Goal: Task Accomplishment & Management: Manage account settings

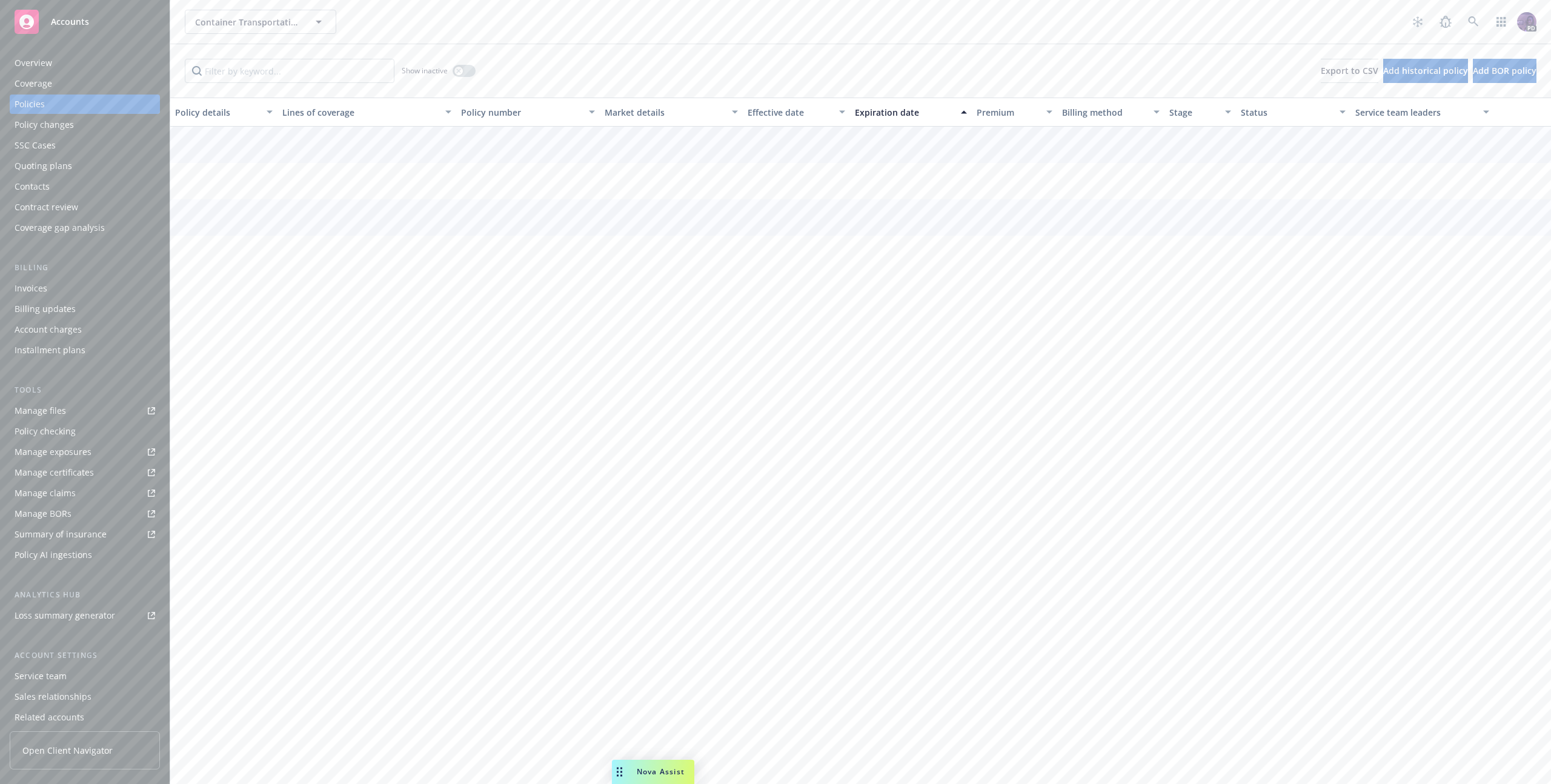
click at [462, 32] on div "Container Transportation Experts Inc. Container Transportation Experts Inc." at bounding box center [795, 22] width 1221 height 24
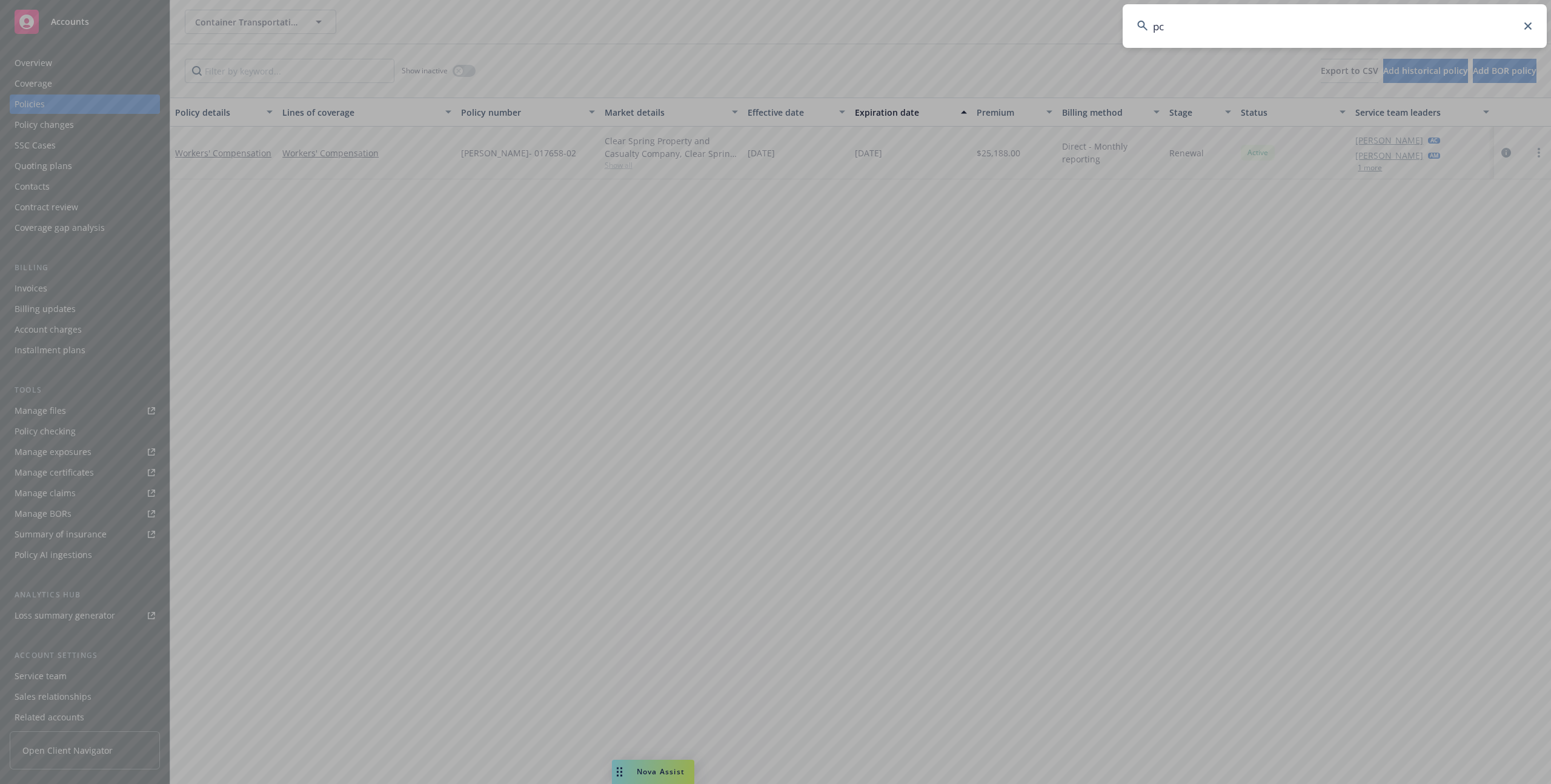
type input "pcs"
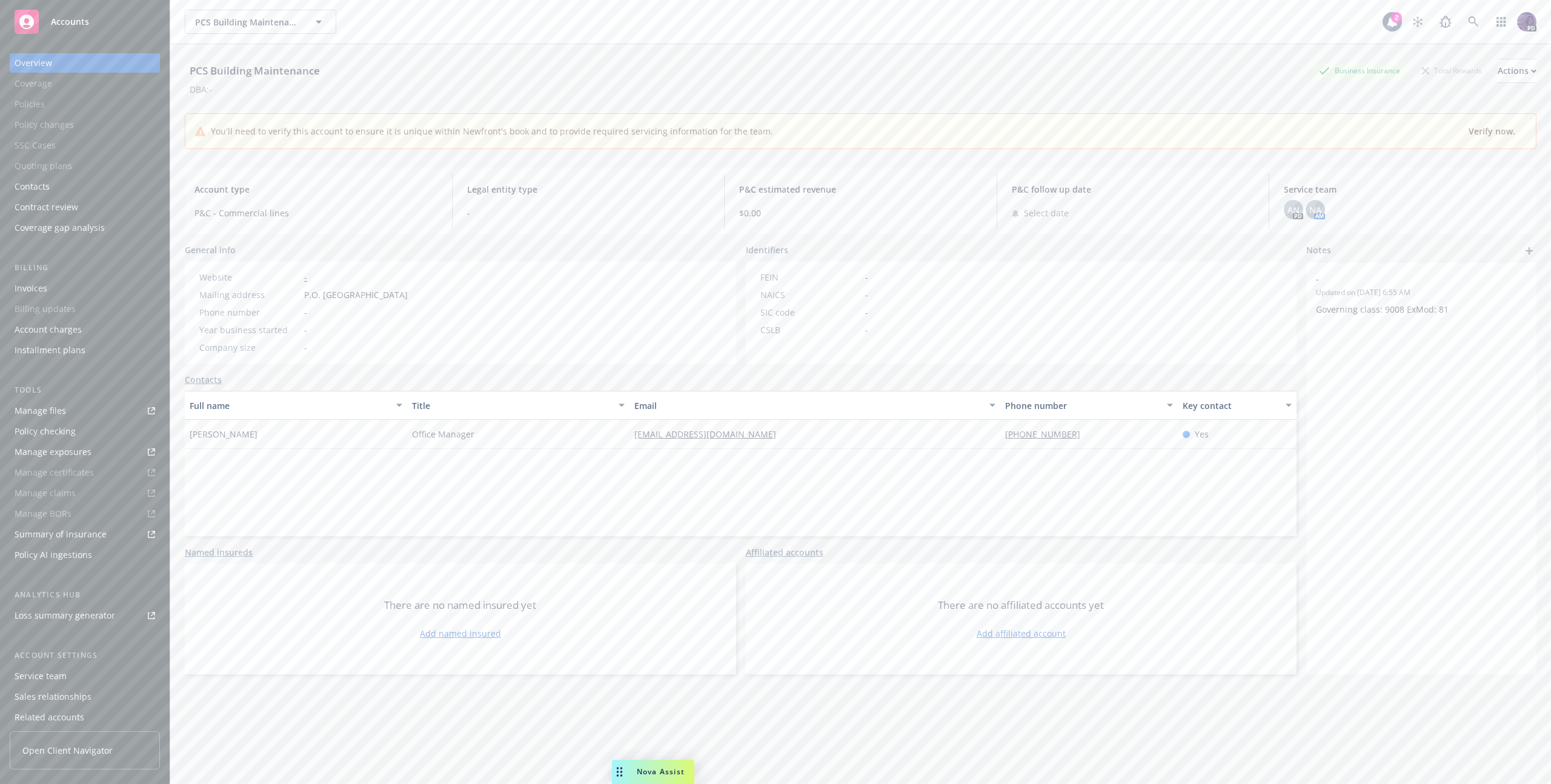
click at [443, 32] on div "PCS Building Maintenance PCS Building Maintenance" at bounding box center [783, 22] width 1198 height 24
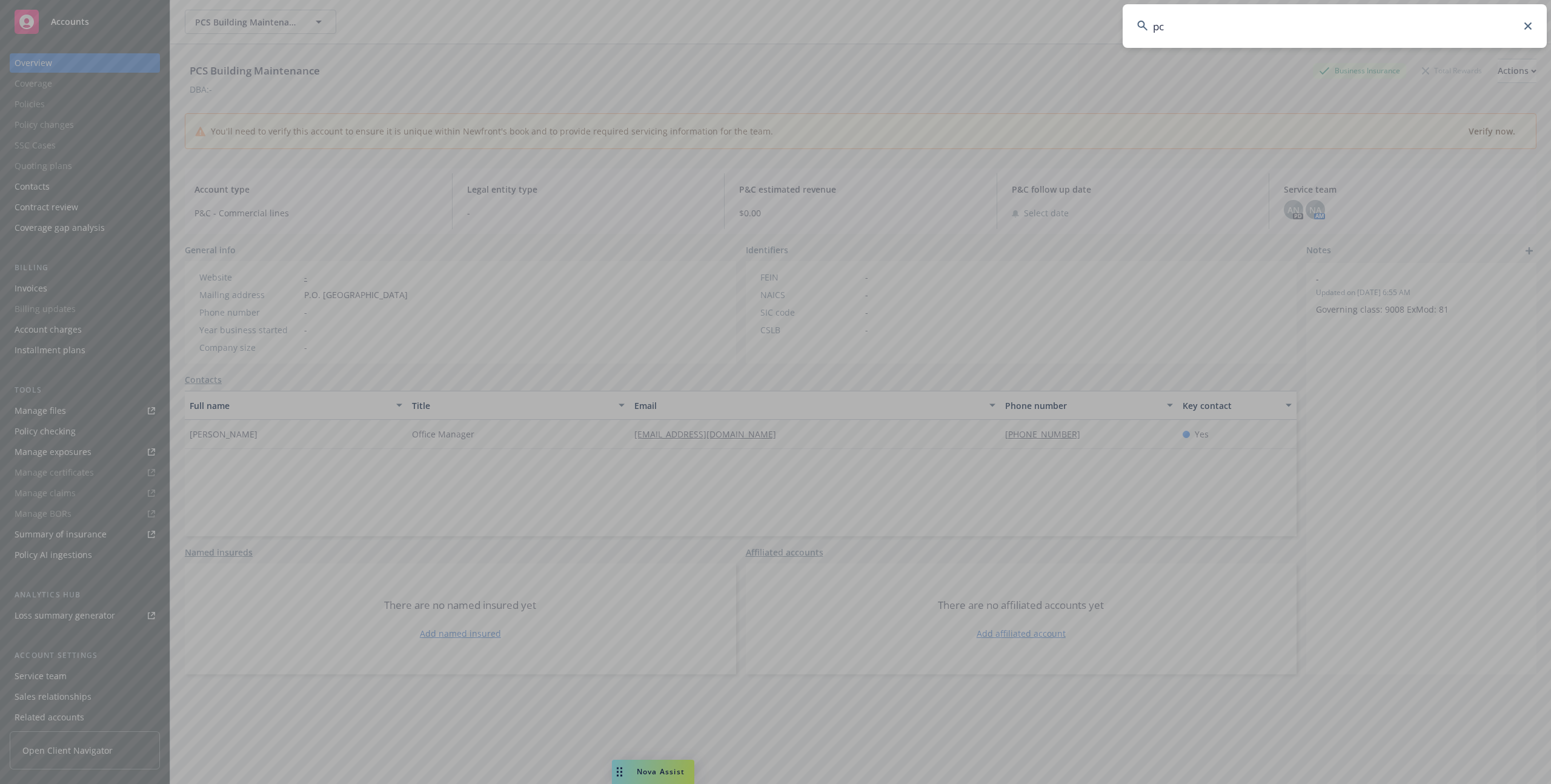
type input "pcs"
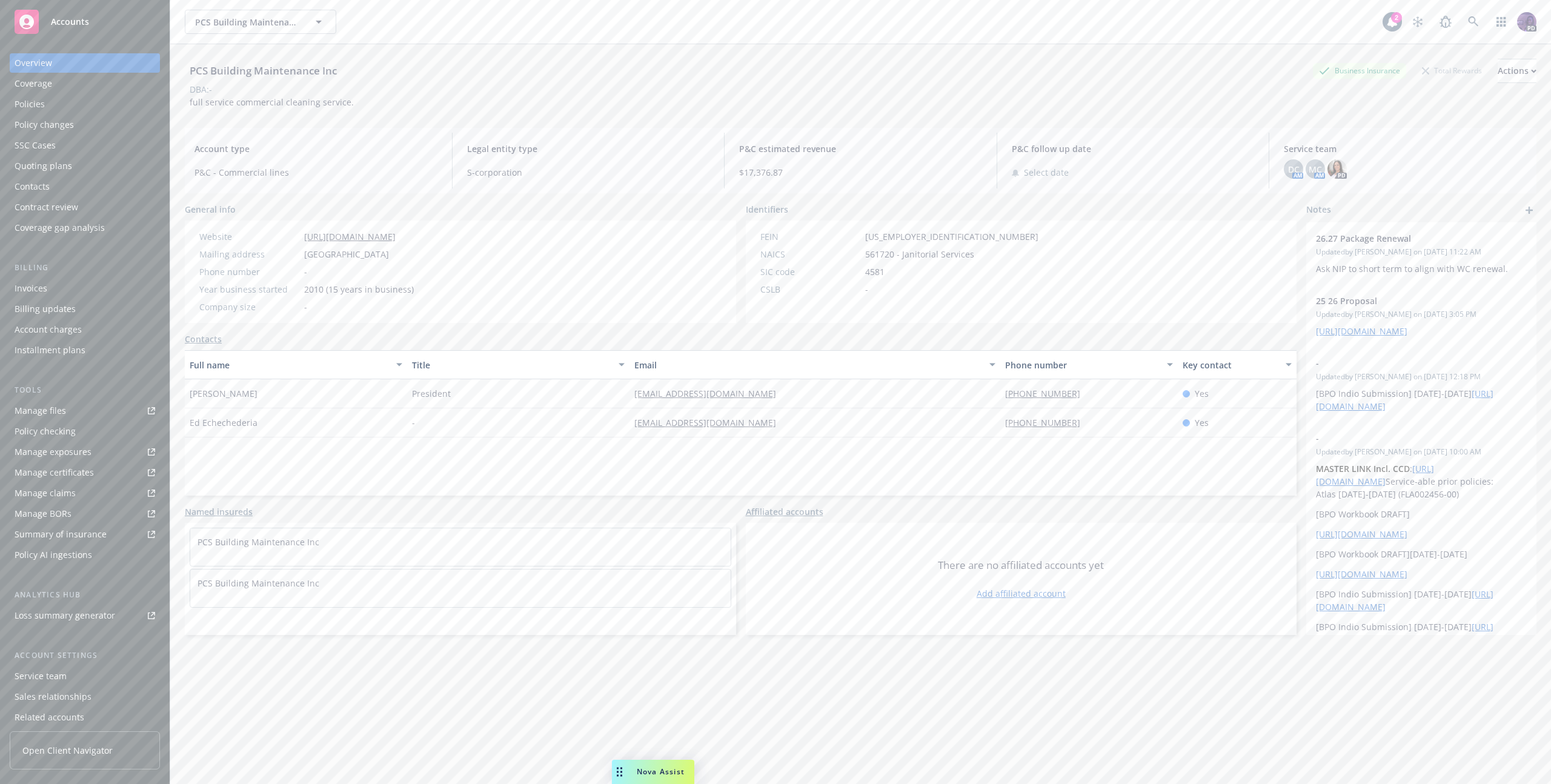
click at [128, 167] on div "Quoting plans" at bounding box center [85, 165] width 140 height 19
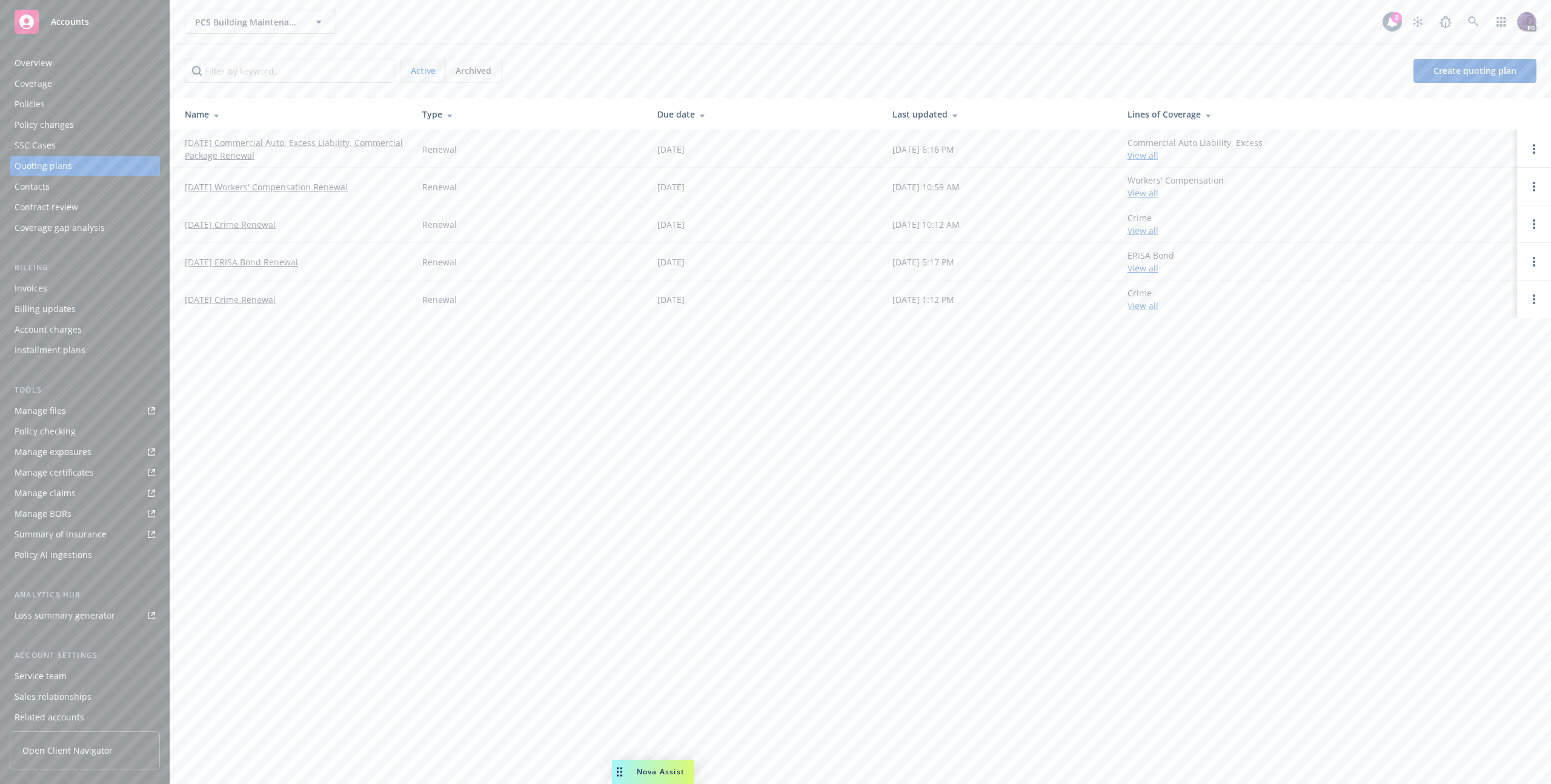
click at [251, 152] on link "02/27/26 Commercial Auto, Excess Liability, Commercial Package Renewal" at bounding box center [294, 149] width 218 height 25
click at [234, 183] on link "[DATE] Workers' Compensation Renewal" at bounding box center [266, 187] width 163 height 13
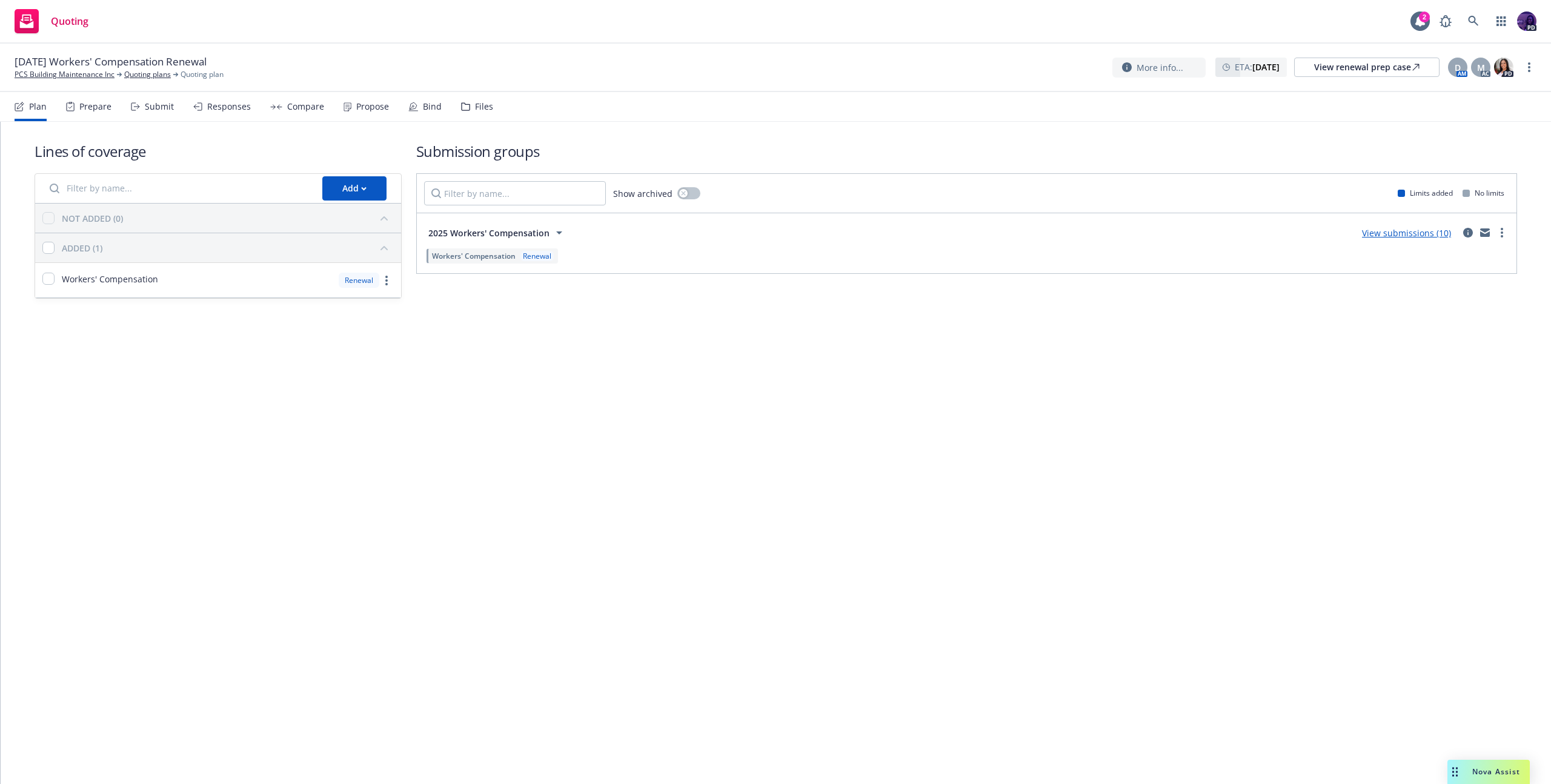
click at [1360, 231] on div "View submissions (10)" at bounding box center [1406, 233] width 104 height 15
click at [1370, 232] on link "View submissions (10)" at bounding box center [1406, 232] width 89 height 11
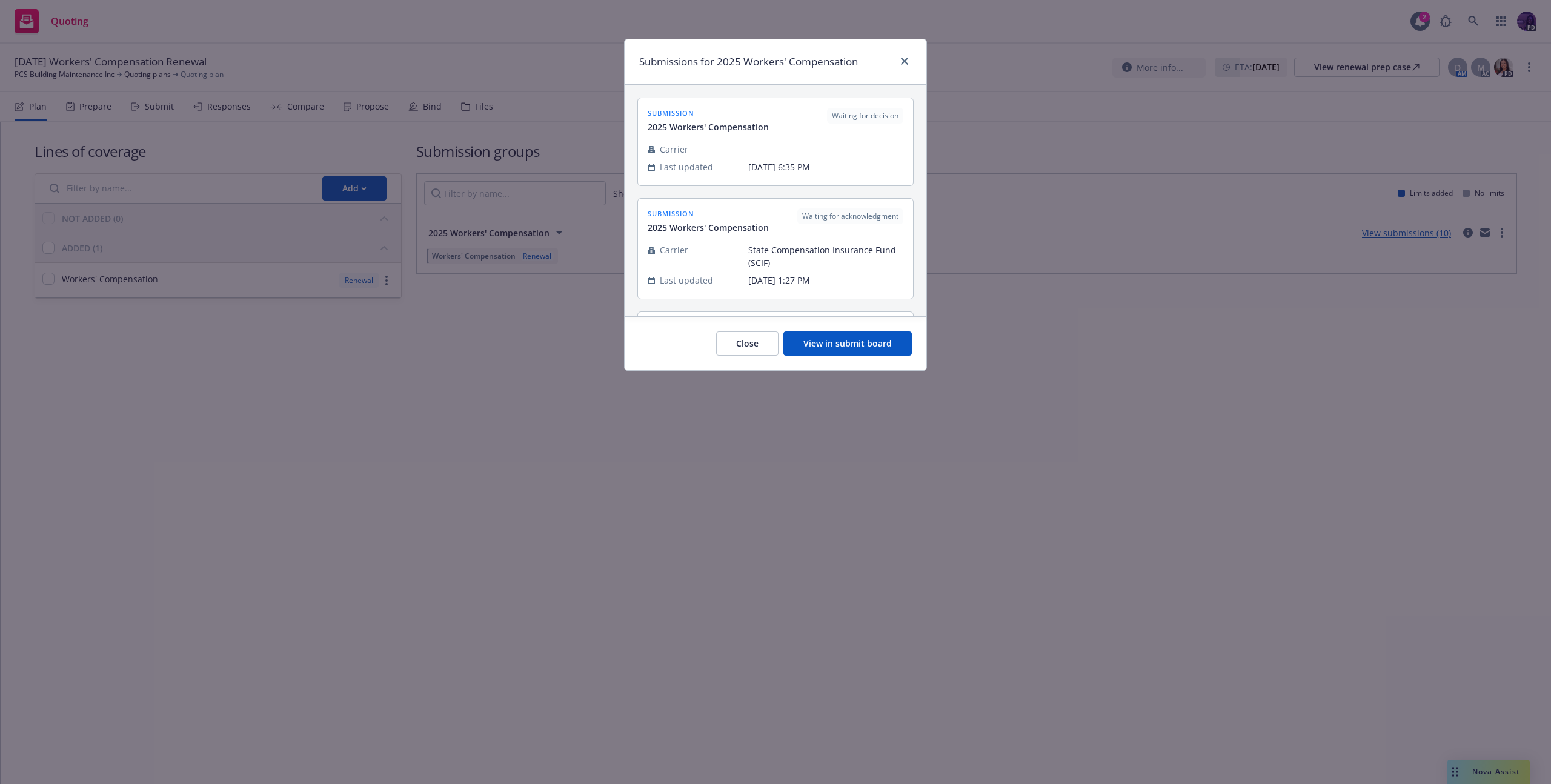
click at [830, 344] on button "View in submit board" at bounding box center [848, 343] width 128 height 24
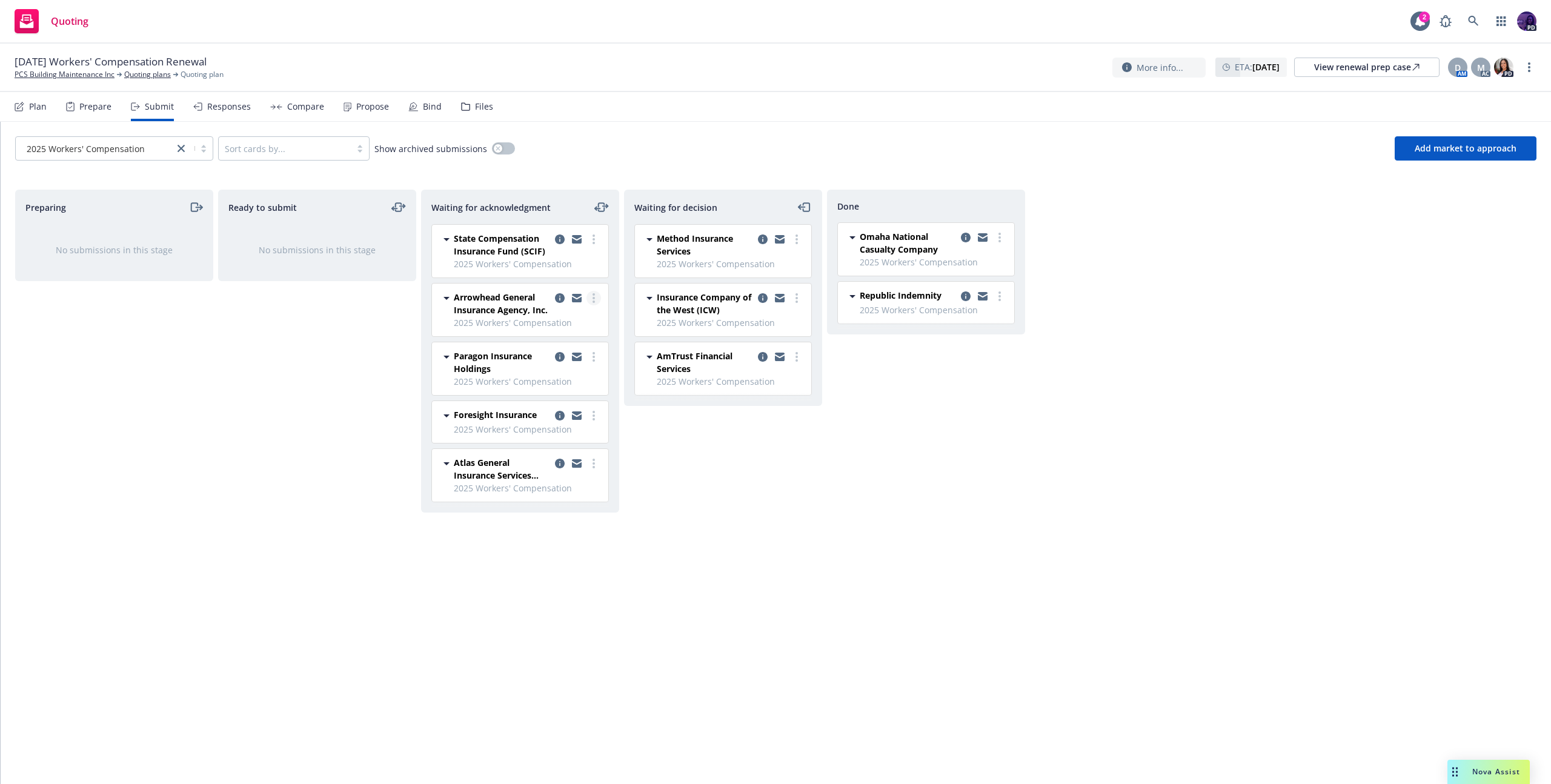
click at [596, 294] on link "more" at bounding box center [594, 298] width 15 height 15
click at [562, 418] on span "Add declined decision" at bounding box center [539, 419] width 119 height 11
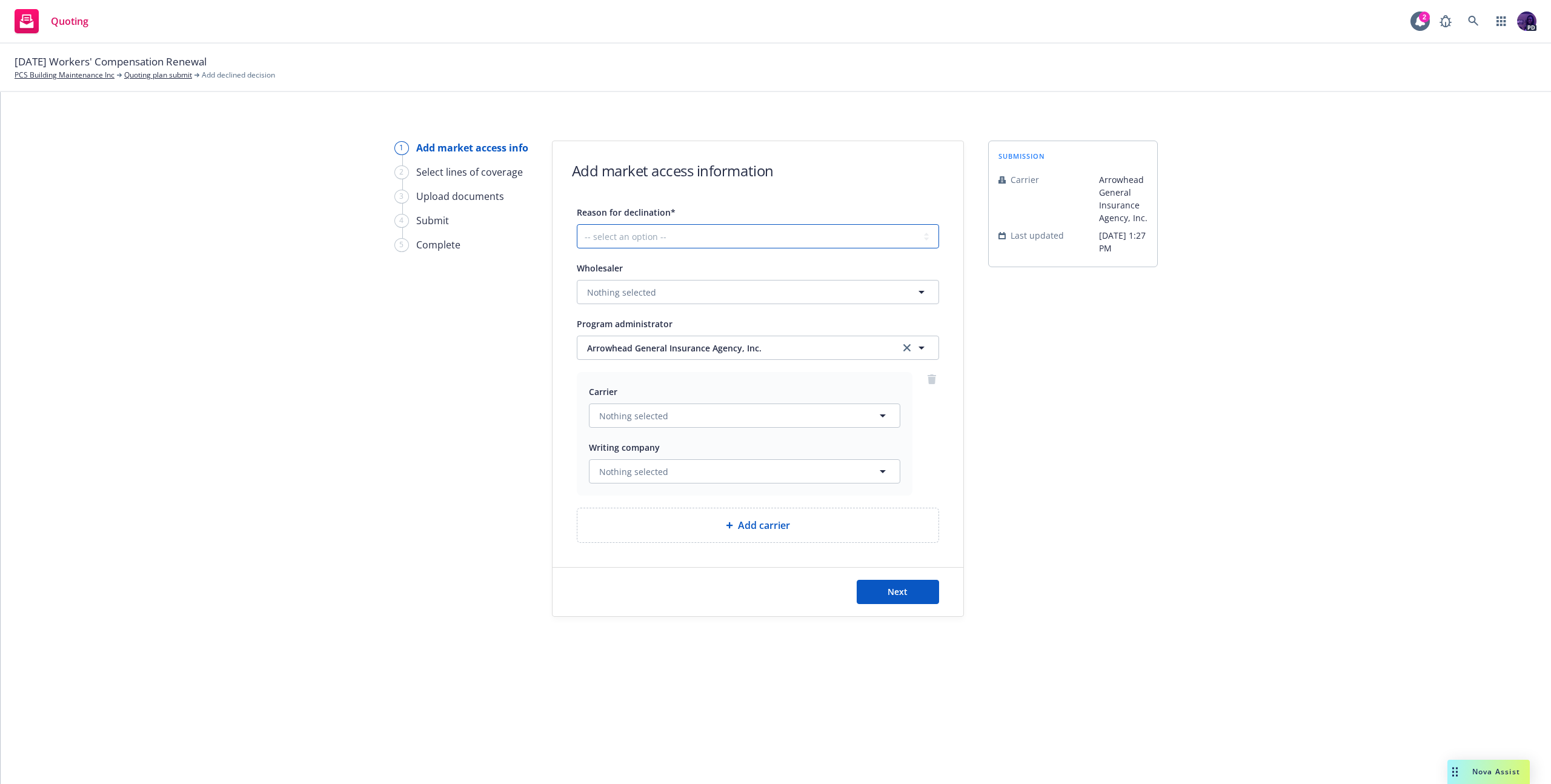
click at [633, 238] on select "-- select an option -- Cannot compete with other markets Carrier non-renewed Ca…" at bounding box center [758, 236] width 362 height 24
click at [804, 238] on select "-- select an option -- Cannot compete with other markets Carrier non-renewed Ca…" at bounding box center [758, 236] width 362 height 24
select select "DOES_NOT_FIT_UNDERWRITER_APPETITE"
click at [577, 224] on select "-- select an option -- Cannot compete with other markets Carrier non-renewed Ca…" at bounding box center [758, 236] width 362 height 24
click at [913, 597] on button "Next" at bounding box center [897, 591] width 83 height 24
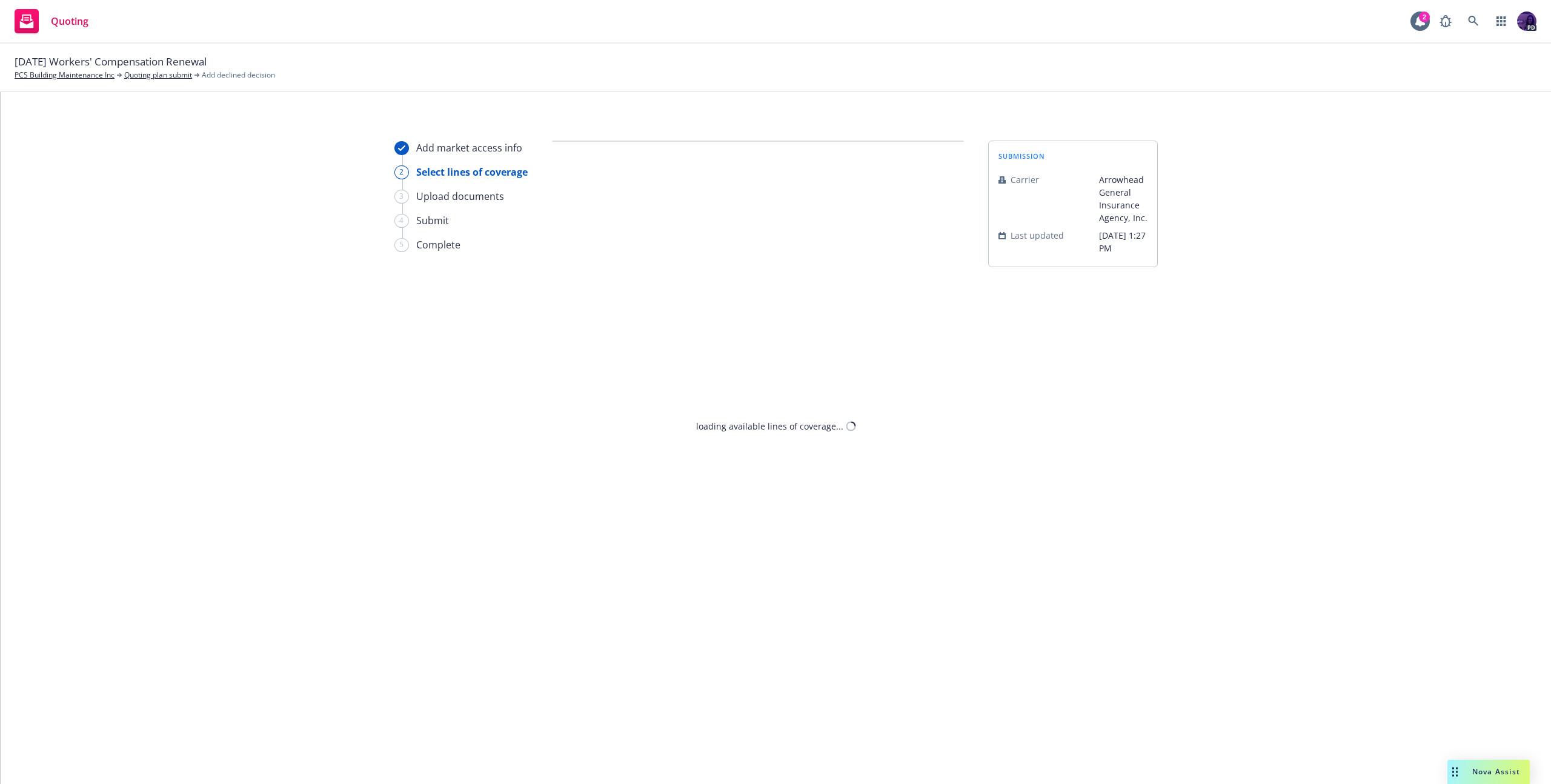
select select "DOES_NOT_FIT_UNDERWRITER_APPETITE"
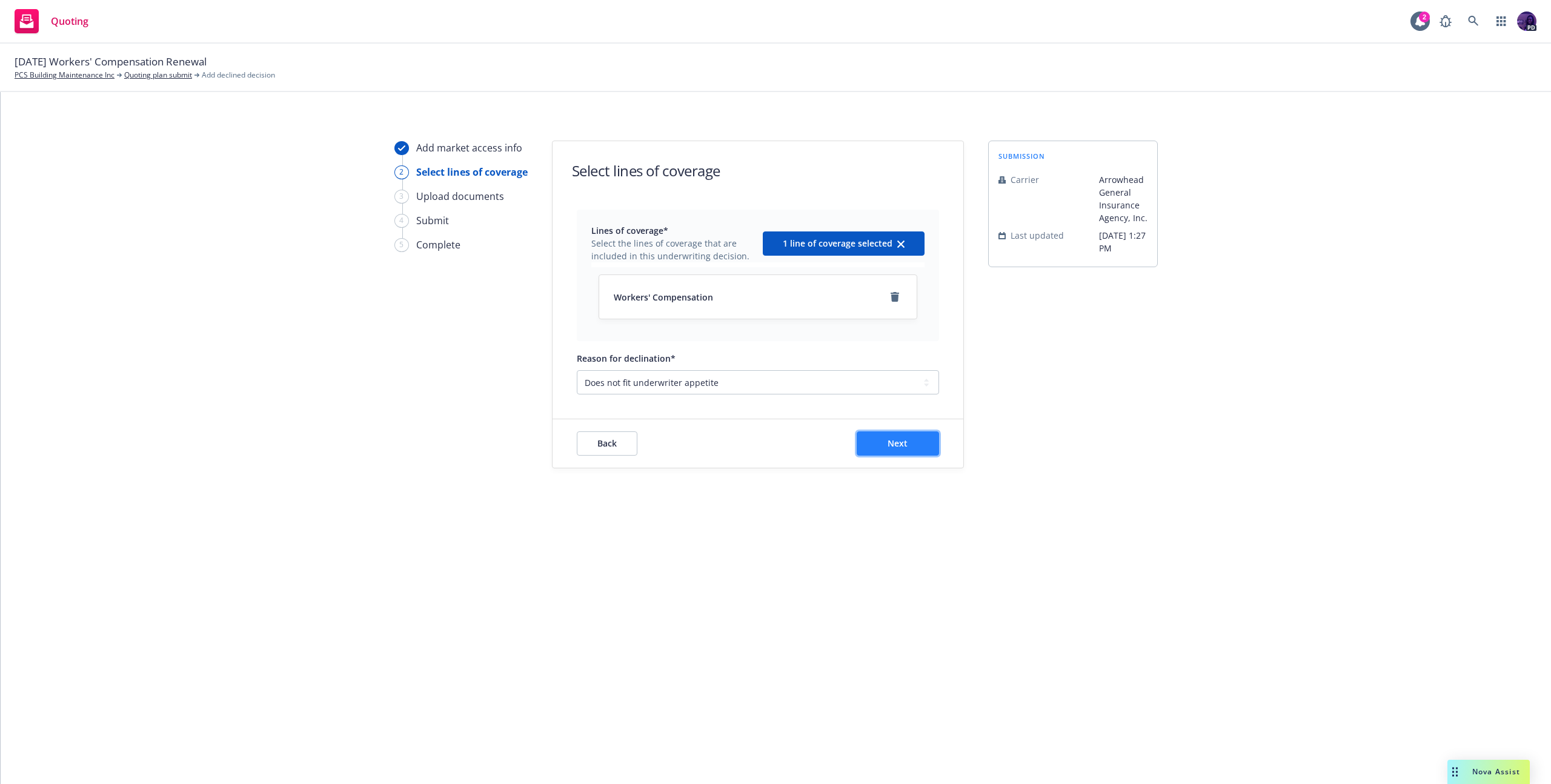
click at [907, 446] on button "Next" at bounding box center [897, 443] width 83 height 24
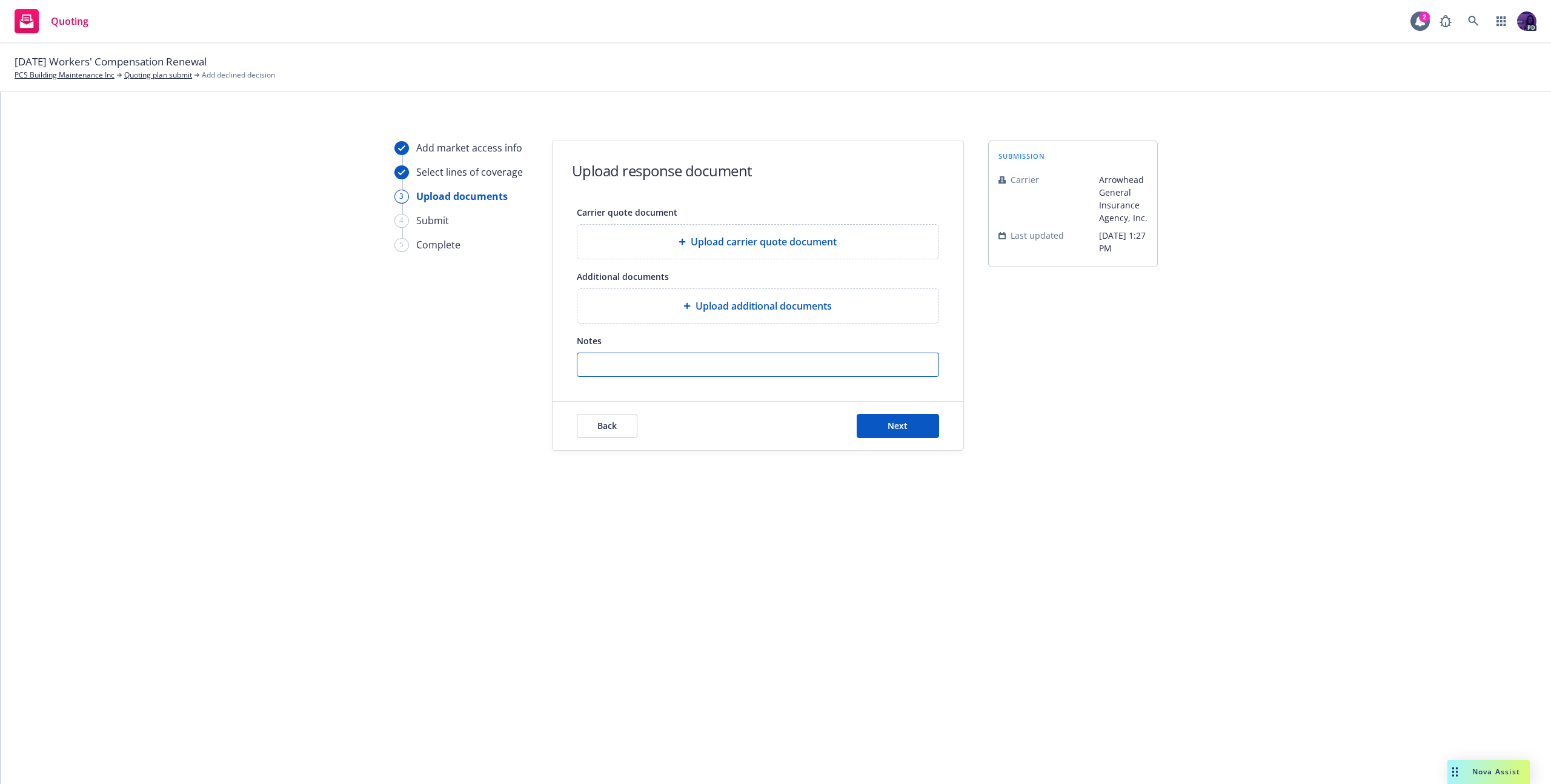
click at [716, 368] on input "Notes" at bounding box center [758, 365] width 361 height 23
paste input "Please be advised that Everest has declined this account due to adverse loss ex…"
type input "Please be advised that Everest has declined this account due to adverse loss ex…"
click at [888, 412] on div "Back Next" at bounding box center [758, 425] width 411 height 48
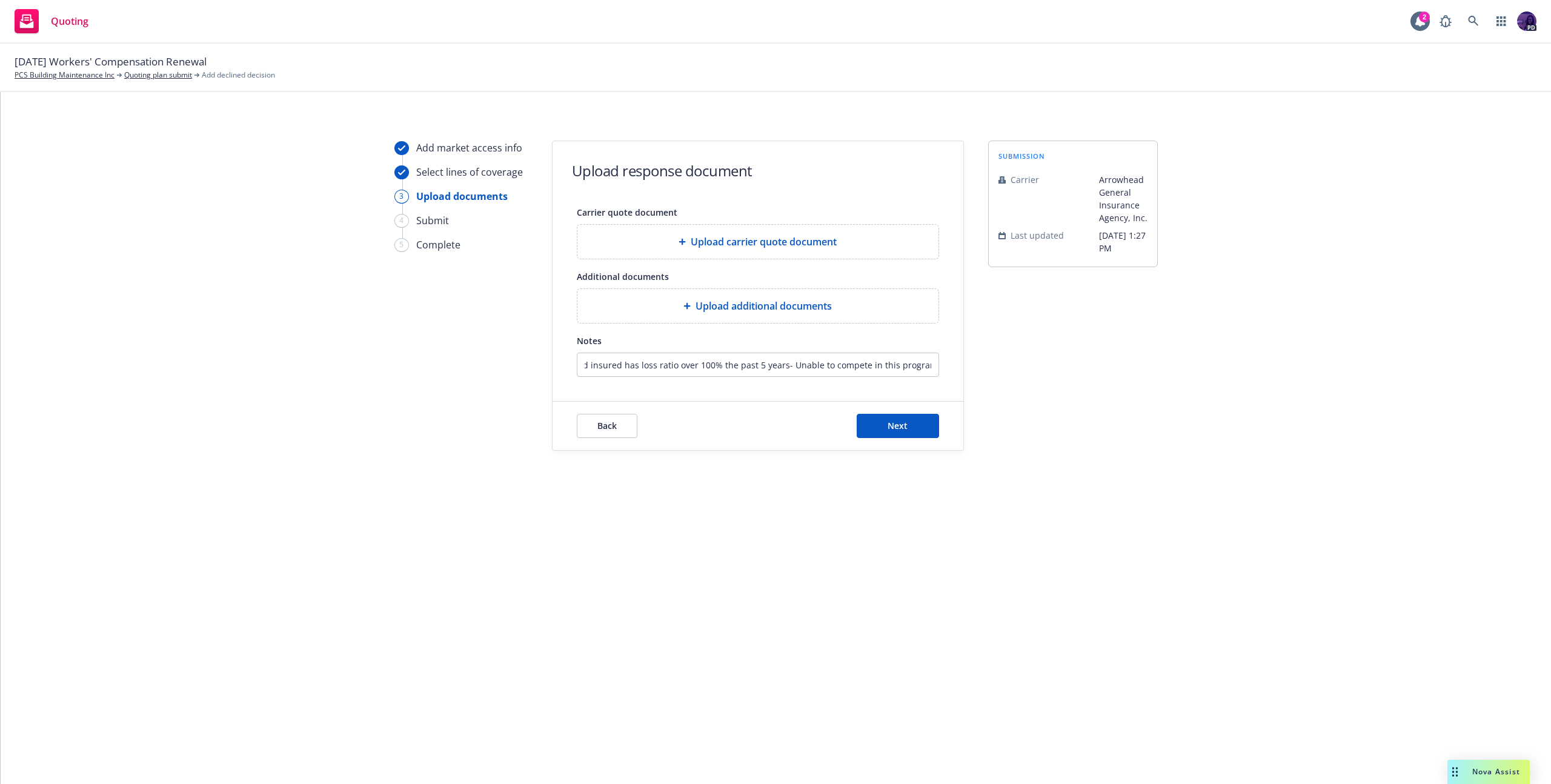
scroll to position [0, 0]
click at [890, 426] on span "Next" at bounding box center [897, 425] width 20 height 11
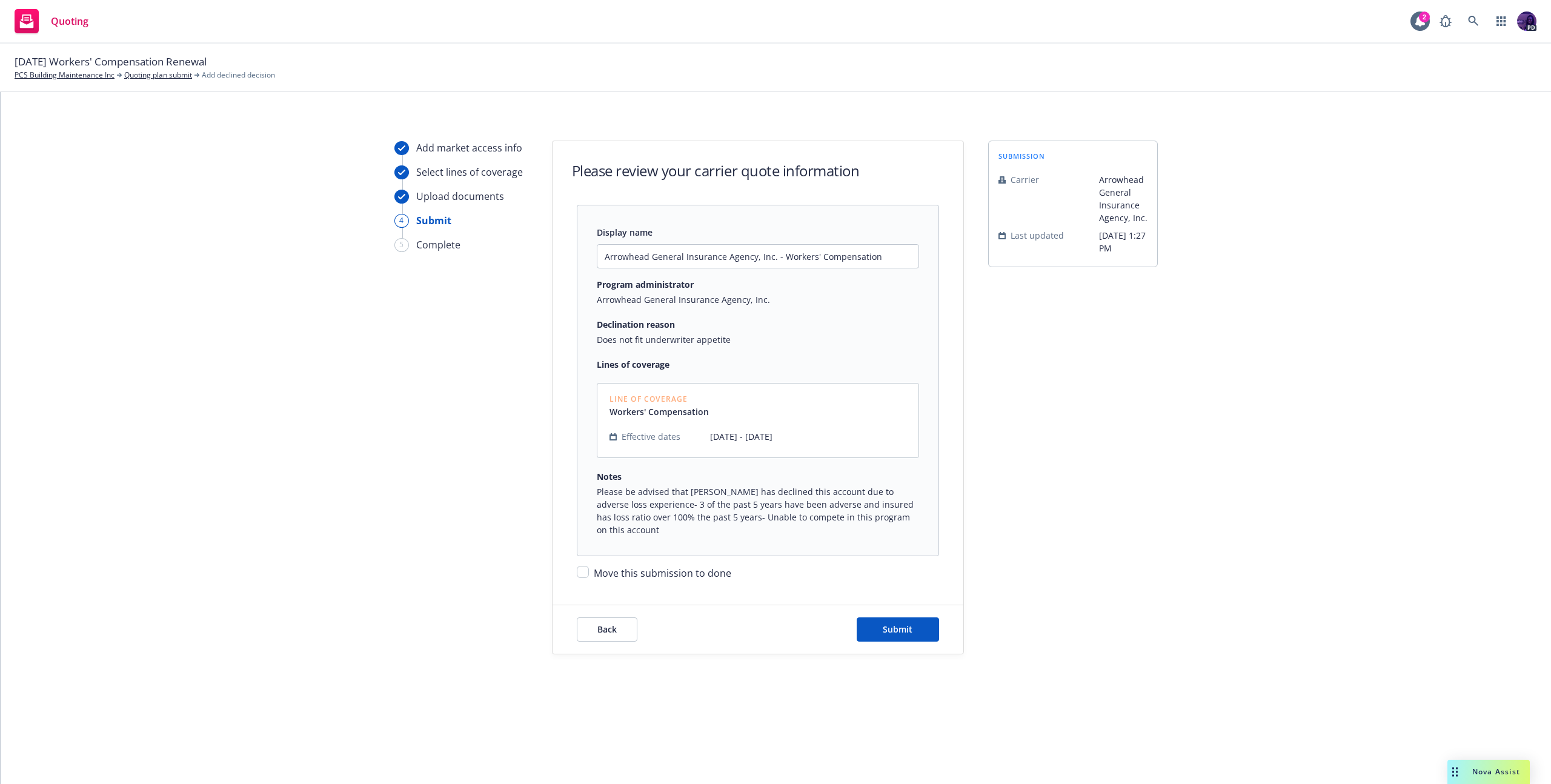
click at [702, 556] on div "Move this submission to done" at bounding box center [758, 568] width 362 height 24
click at [691, 556] on div "Move this submission to done" at bounding box center [758, 568] width 362 height 24
click at [701, 566] on span "Move this submission to done" at bounding box center [662, 573] width 138 height 13
click at [589, 566] on input "Move this submission to done" at bounding box center [583, 572] width 12 height 12
checkbox input "true"
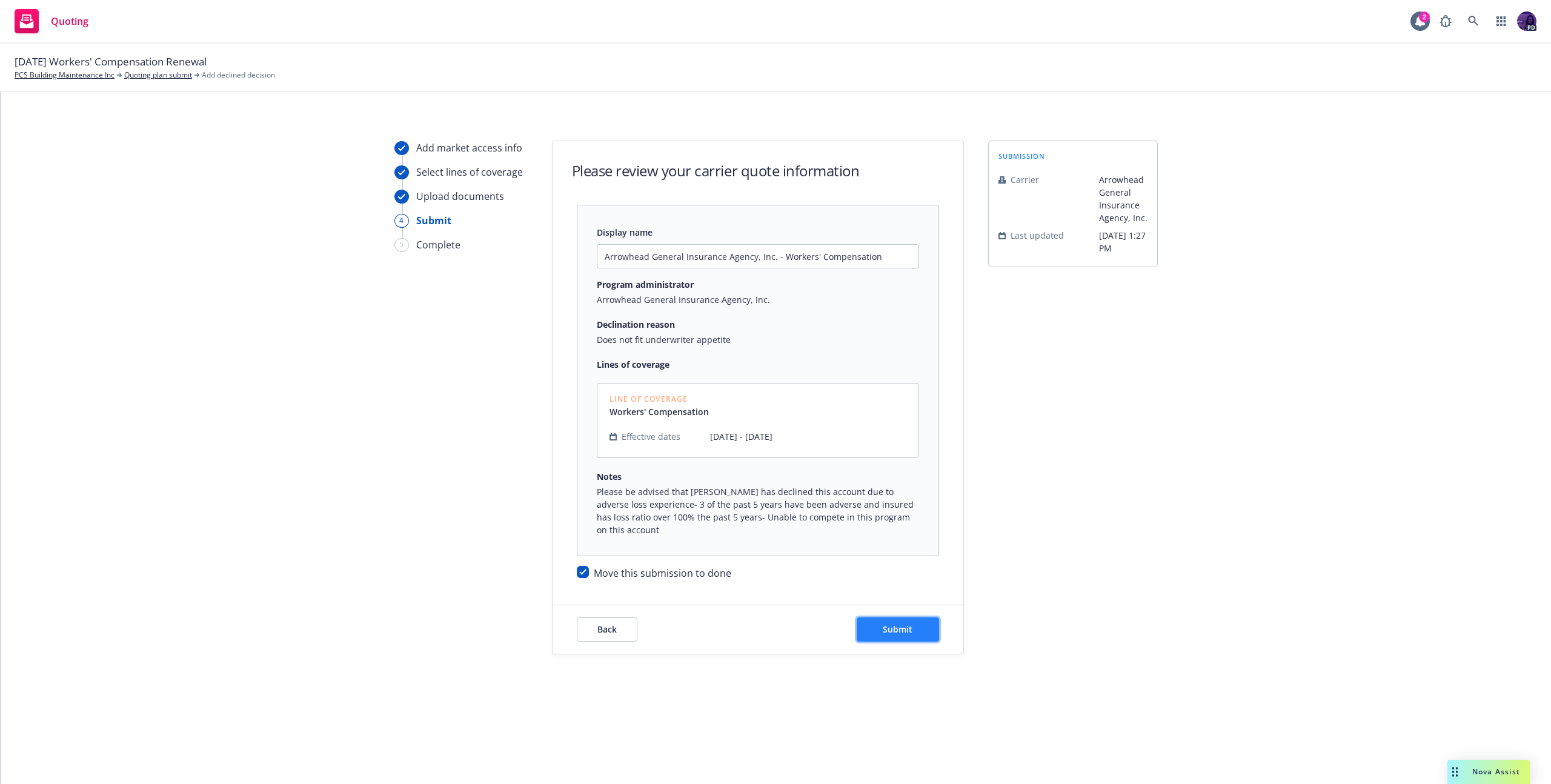
click at [924, 622] on button "Submit" at bounding box center [897, 629] width 83 height 24
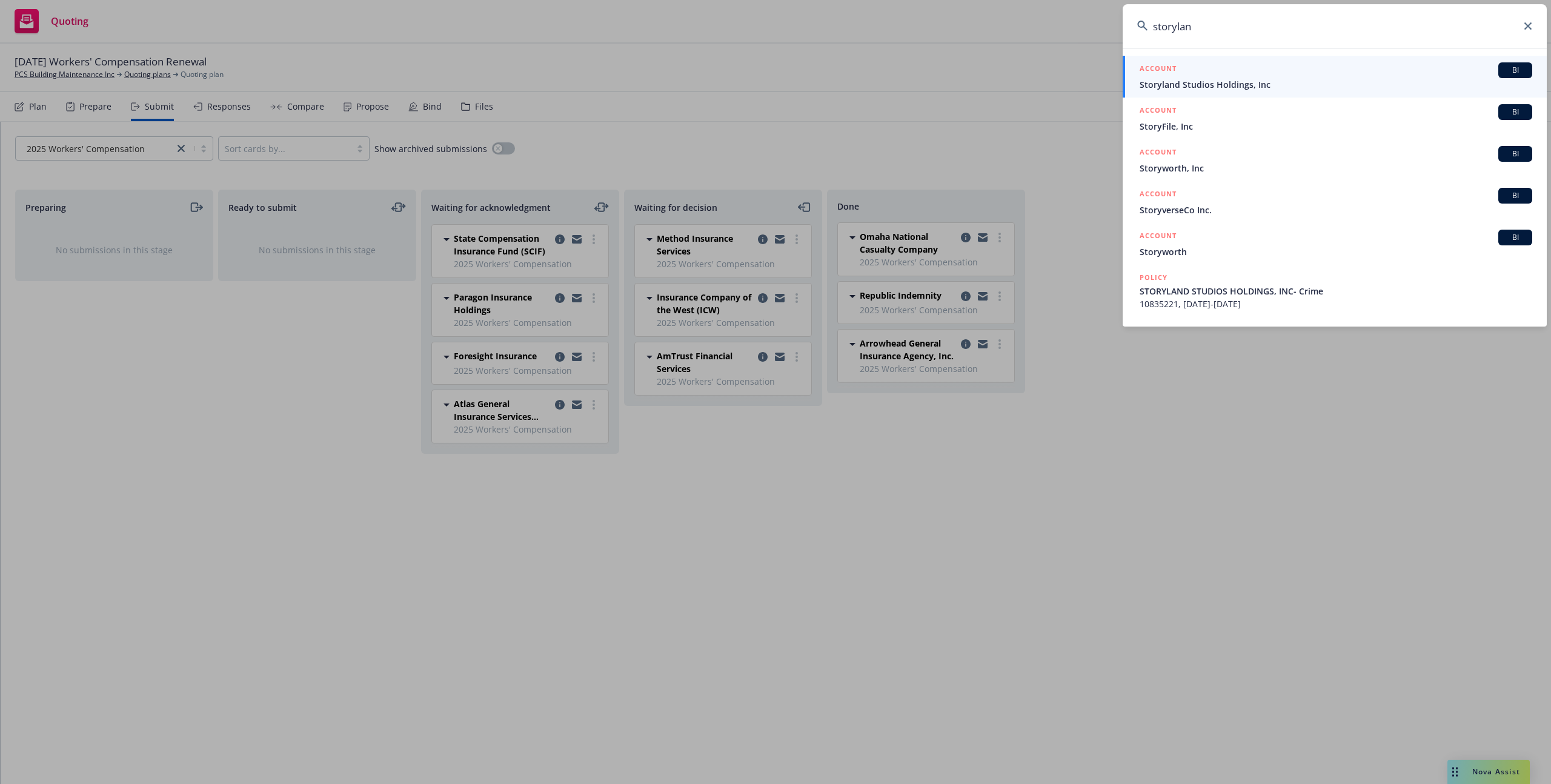
type input "storyland"
